Goal: Check status: Check status

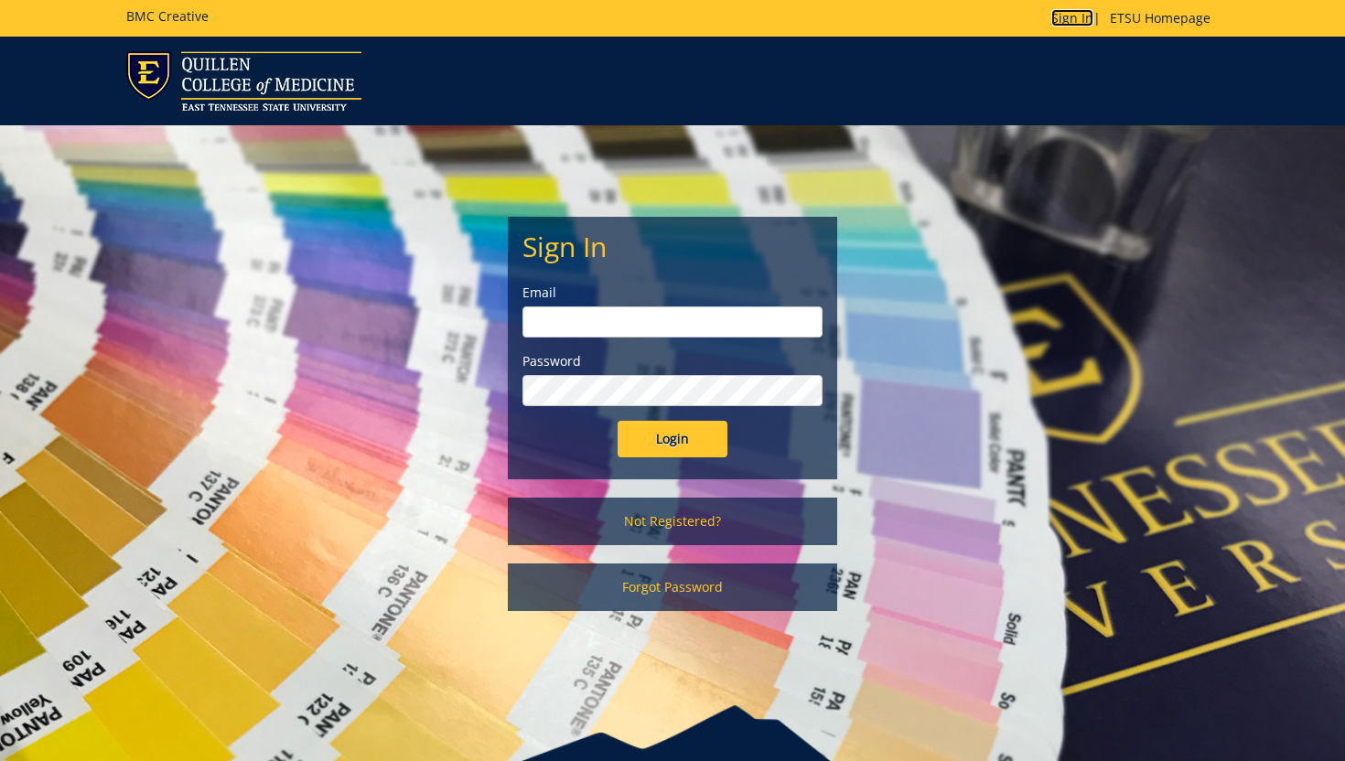
click at [1068, 19] on link "Sign In" at bounding box center [1072, 17] width 42 height 17
click at [555, 326] on input "email" at bounding box center [673, 322] width 300 height 31
type input "campbellmm@etsu.edu"
click at [618, 421] on input "Login" at bounding box center [673, 439] width 110 height 37
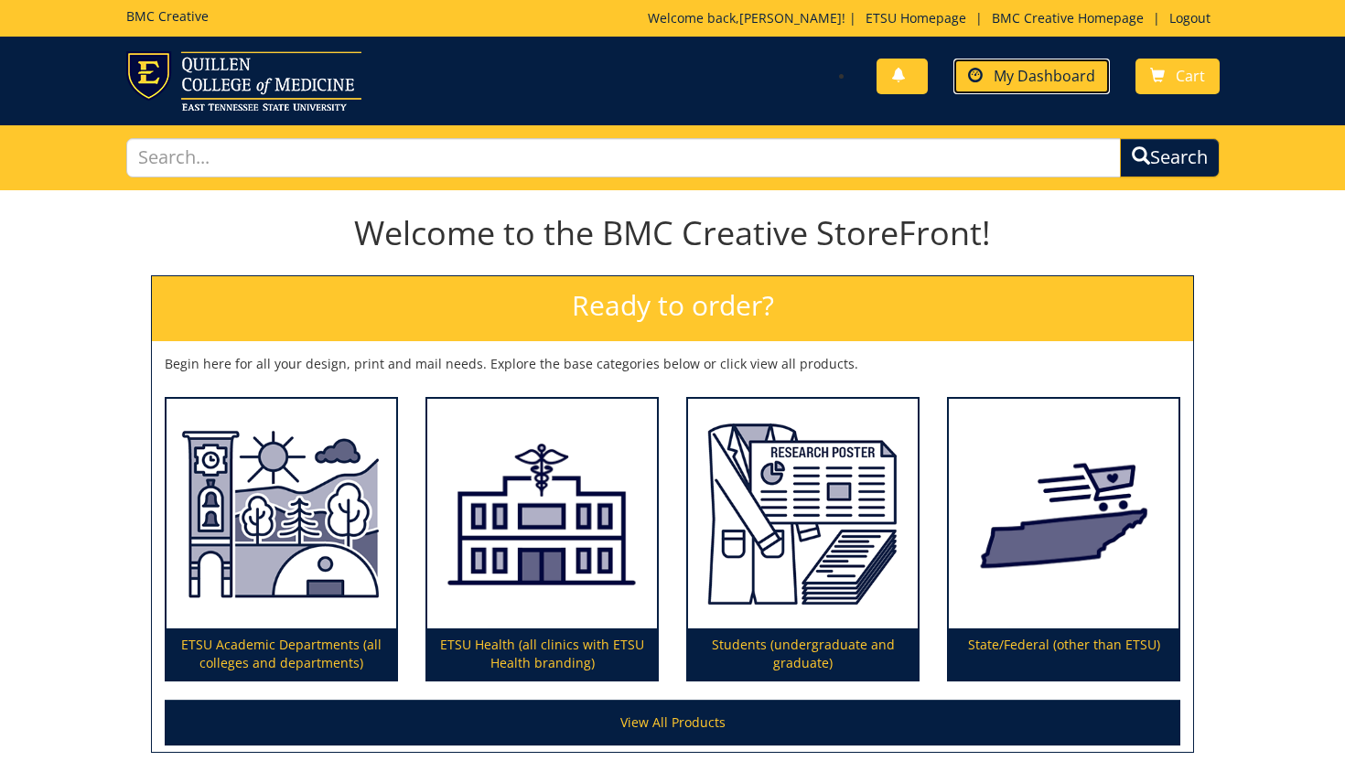
click at [1037, 93] on link "My Dashboard" at bounding box center [1032, 77] width 156 height 36
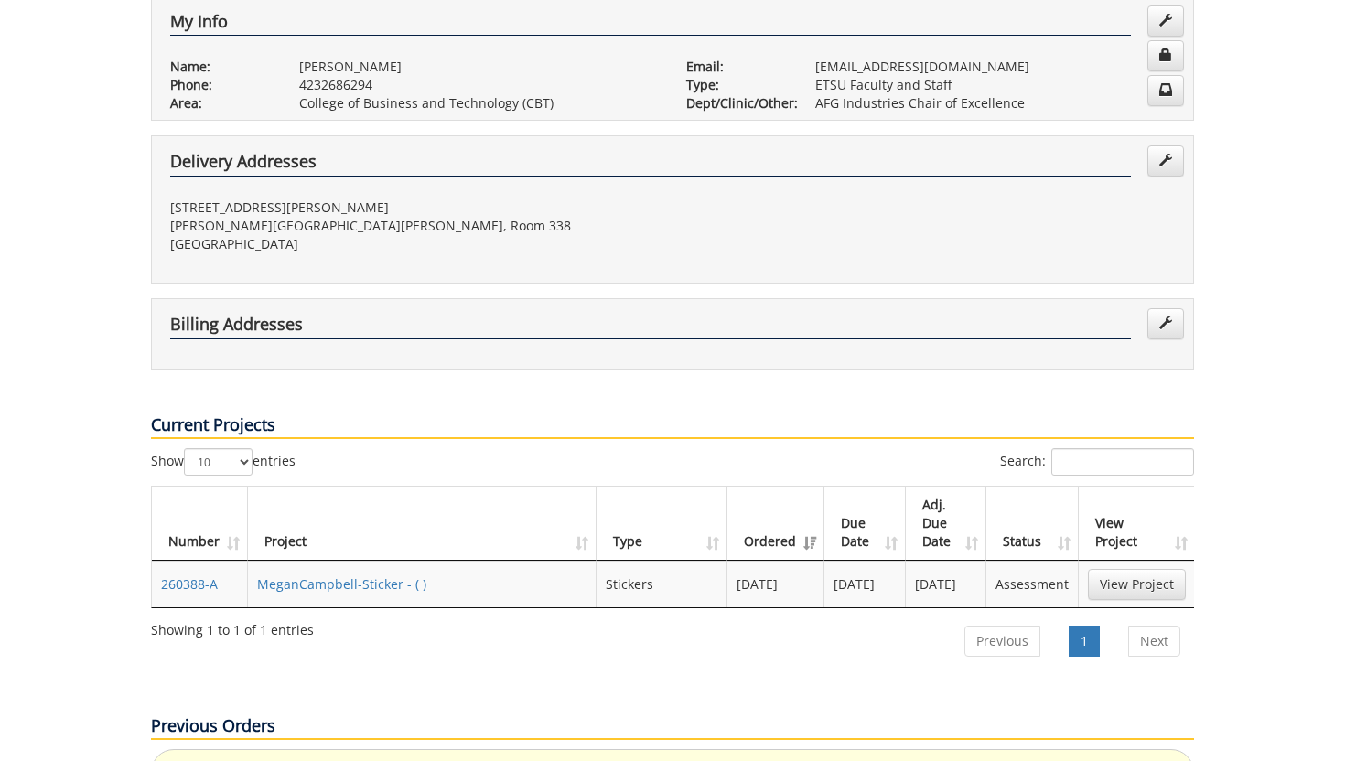
scroll to position [510, 0]
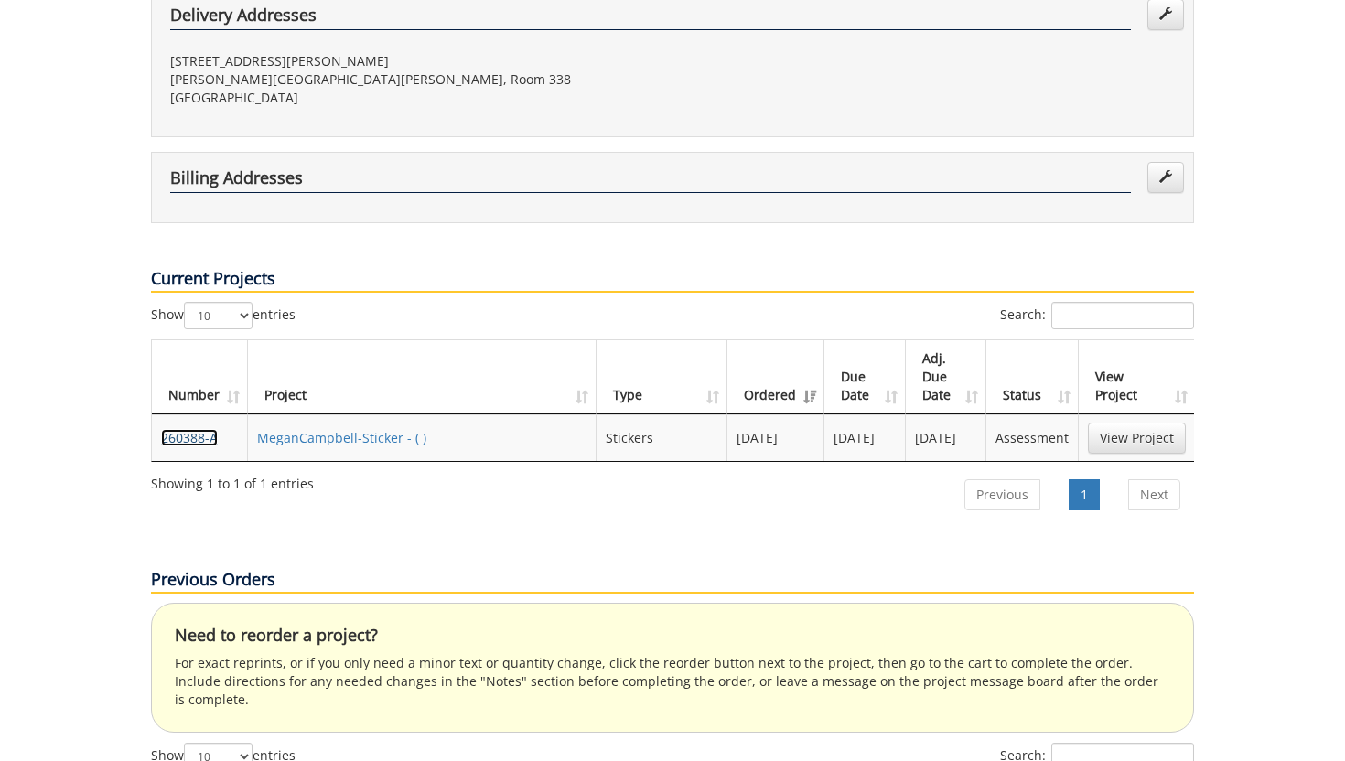
click at [208, 429] on link "260388-A" at bounding box center [189, 437] width 57 height 17
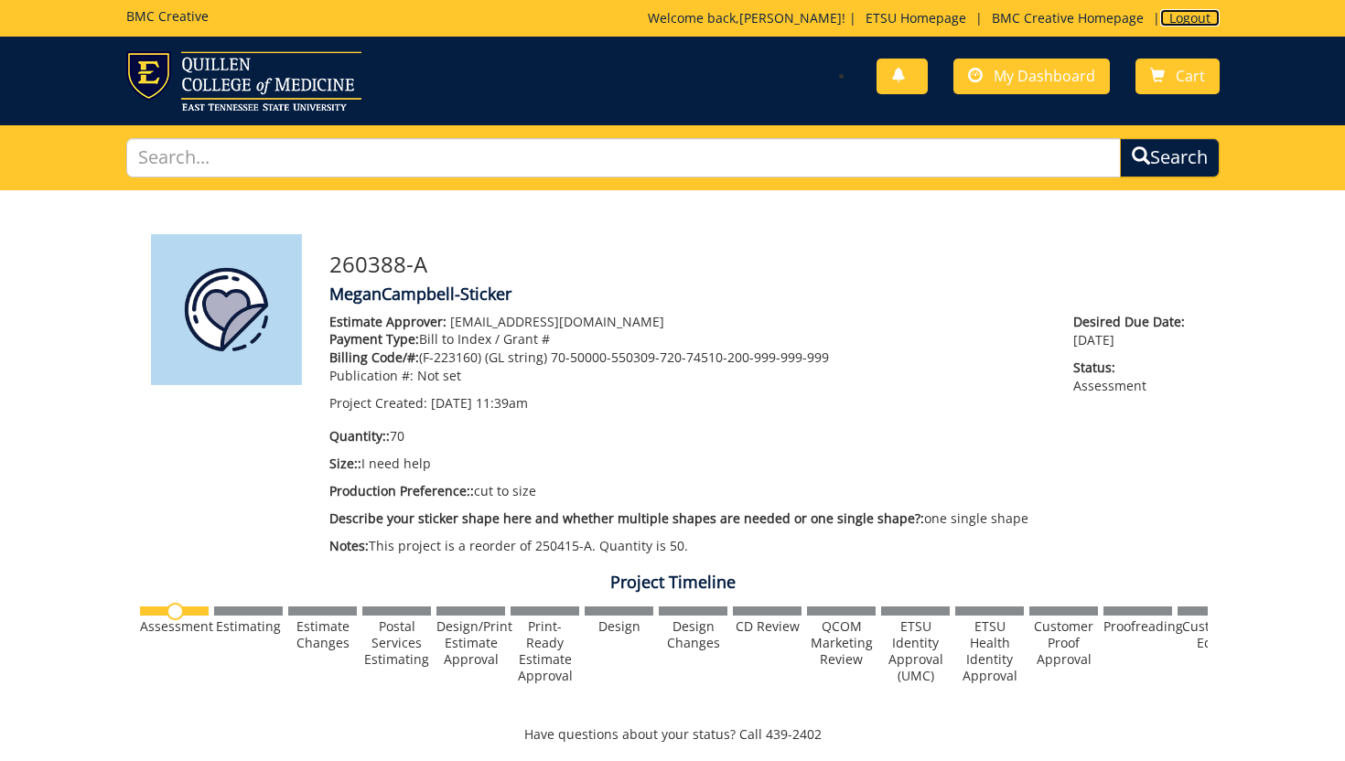
click at [1197, 25] on link "Logout" at bounding box center [1189, 17] width 59 height 17
